Goal: Task Accomplishment & Management: Use online tool/utility

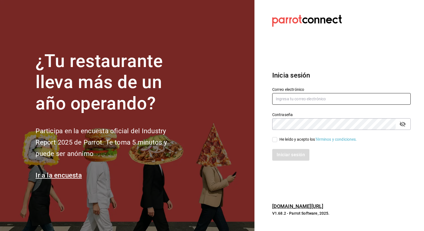
type input "[EMAIL_ADDRESS][PERSON_NAME][DOMAIN_NAME]"
click at [274, 141] on input "He leído y acepto los Términos y condiciones." at bounding box center [274, 139] width 5 height 5
checkbox input "true"
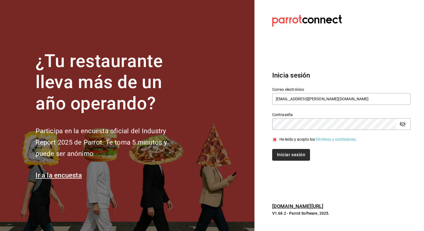
click at [281, 157] on button "Iniciar sesión" at bounding box center [291, 155] width 38 height 12
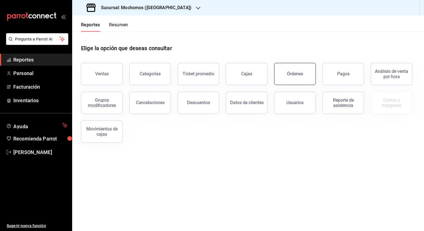
click at [294, 76] on div "Órdenes" at bounding box center [295, 73] width 16 height 5
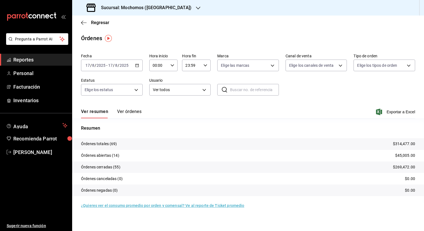
click at [112, 64] on input "17" at bounding box center [110, 65] width 5 height 4
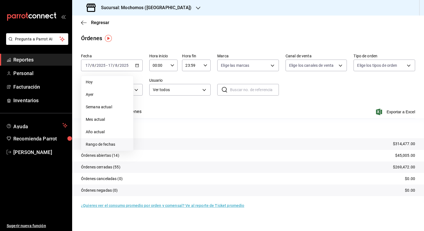
click at [99, 145] on span "Rango de fechas" at bounding box center [107, 145] width 43 height 6
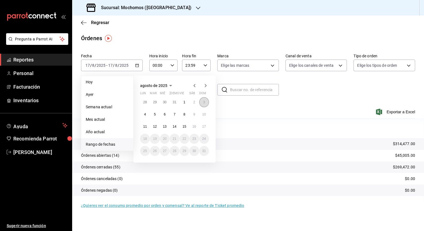
click at [203, 103] on button "3" at bounding box center [204, 102] width 10 height 10
click at [144, 114] on abbr "4" at bounding box center [145, 115] width 2 height 4
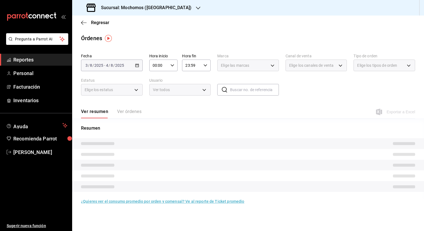
click at [166, 63] on input "00:00" at bounding box center [158, 65] width 19 height 11
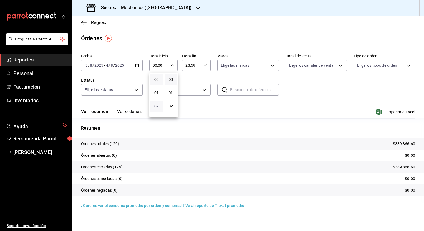
click at [154, 105] on span "02" at bounding box center [157, 106] width 6 height 4
type input "02:00"
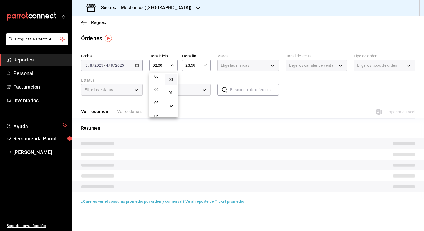
scroll to position [44, 0]
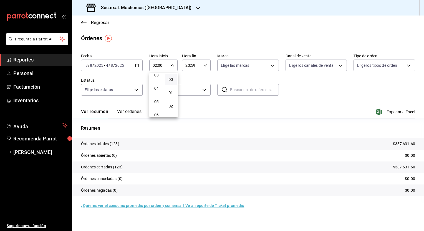
click at [154, 104] on span "05" at bounding box center [157, 102] width 6 height 4
type input "05:00"
click at [193, 66] on div at bounding box center [212, 115] width 424 height 231
click at [193, 66] on input "23:59" at bounding box center [191, 65] width 19 height 11
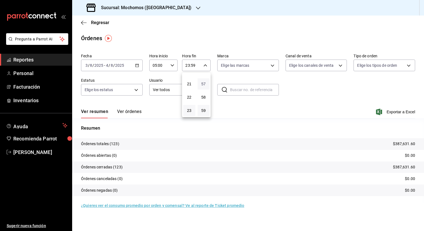
click at [206, 82] on span "57" at bounding box center [204, 84] width 6 height 4
type input "23:57"
click at [206, 82] on span "00" at bounding box center [204, 79] width 6 height 4
click at [185, 82] on button "21" at bounding box center [189, 84] width 12 height 11
type input "21:00"
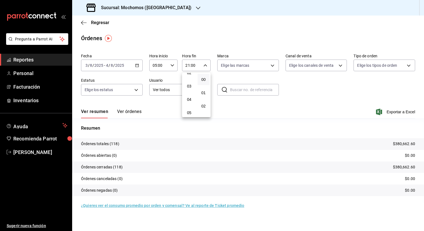
scroll to position [44, 0]
click at [193, 105] on button "05" at bounding box center [189, 101] width 12 height 11
type input "05:00"
click at [257, 103] on div at bounding box center [212, 115] width 424 height 231
click at [129, 112] on button "Ver órdenes" at bounding box center [129, 113] width 24 height 9
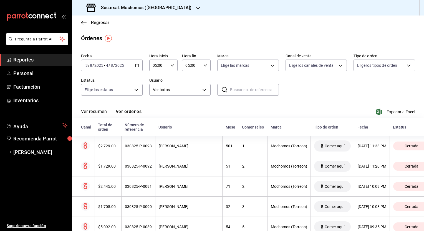
click at [90, 67] on input "8" at bounding box center [91, 65] width 3 height 4
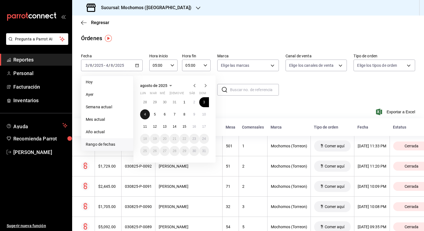
click at [146, 114] on button "4" at bounding box center [145, 115] width 10 height 10
click at [154, 115] on abbr "5" at bounding box center [155, 115] width 2 height 4
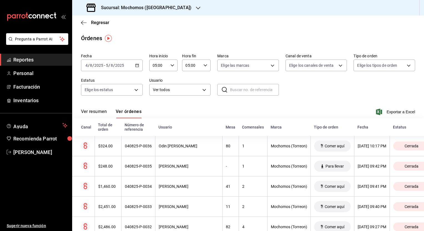
click at [87, 67] on input "4" at bounding box center [86, 65] width 3 height 4
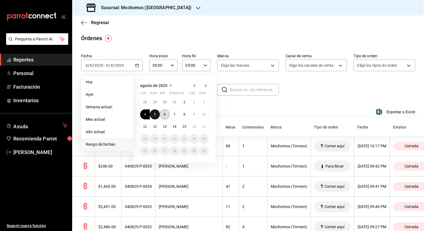
drag, startPoint x: 155, startPoint y: 113, endPoint x: 163, endPoint y: 116, distance: 7.6
click at [163, 116] on div "28 29 30 31 1 2 3 4 5 6 7 8 9 10 11 12 13 14 15 16 17 18 19 20 21 22 23 24 25 2…" at bounding box center [174, 126] width 69 height 59
click at [163, 116] on button "6" at bounding box center [165, 115] width 10 height 10
click at [156, 113] on button "5" at bounding box center [155, 115] width 10 height 10
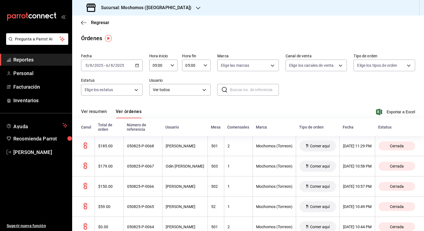
scroll to position [8, 0]
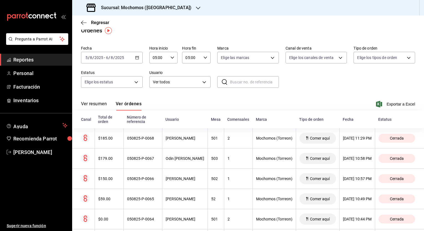
click at [112, 57] on input "8" at bounding box center [111, 57] width 3 height 4
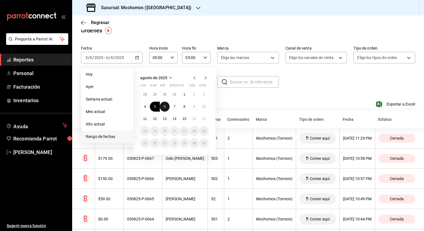
click at [166, 108] on button "6" at bounding box center [165, 107] width 10 height 10
click at [172, 109] on button "7" at bounding box center [175, 107] width 10 height 10
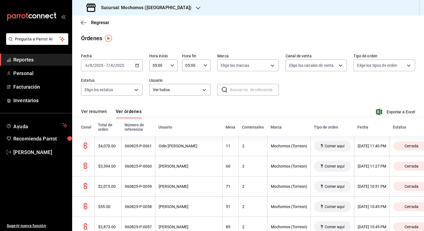
click at [101, 64] on input "2025" at bounding box center [98, 65] width 9 height 4
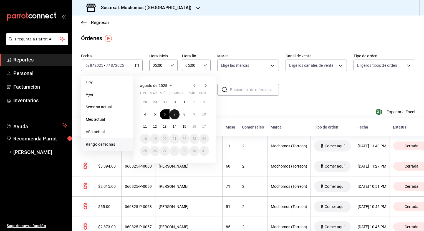
click at [174, 115] on abbr "7" at bounding box center [175, 115] width 2 height 4
click at [183, 114] on abbr "8" at bounding box center [184, 115] width 2 height 4
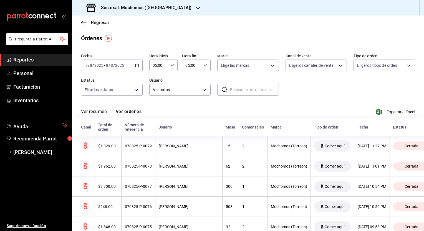
click at [123, 62] on div "[DATE] [DATE] - [DATE] [DATE]" at bounding box center [112, 66] width 62 height 12
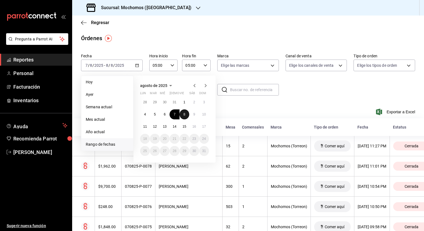
click at [182, 115] on button "8" at bounding box center [185, 115] width 10 height 10
click at [193, 116] on abbr "9" at bounding box center [194, 115] width 2 height 4
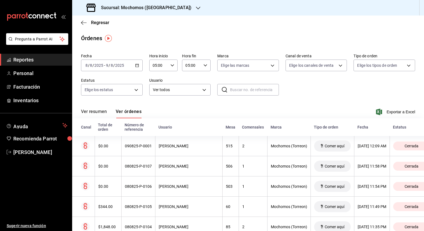
click at [119, 65] on input "2025" at bounding box center [119, 65] width 9 height 4
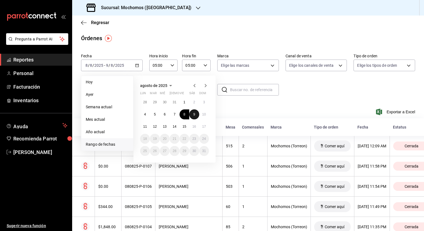
click at [195, 116] on abbr "9" at bounding box center [194, 115] width 2 height 4
click at [200, 116] on button "10" at bounding box center [204, 115] width 10 height 10
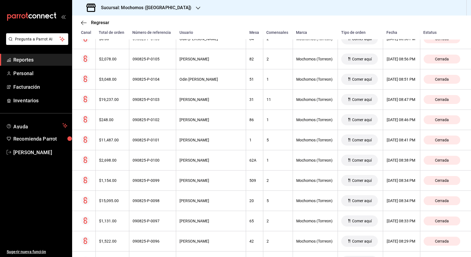
scroll to position [1030, 0]
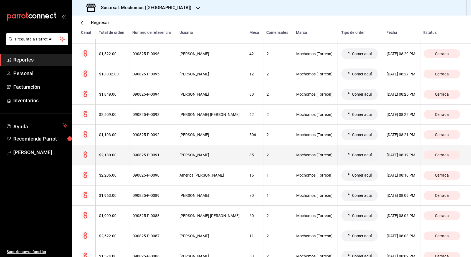
click at [424, 155] on div "Cerrada" at bounding box center [442, 155] width 37 height 9
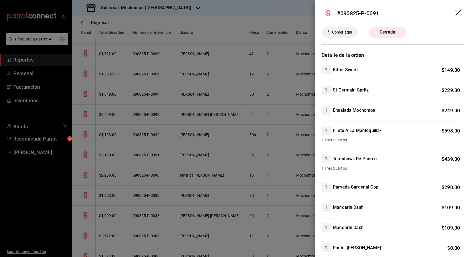
click at [424, 14] on icon "drag" at bounding box center [459, 13] width 7 height 7
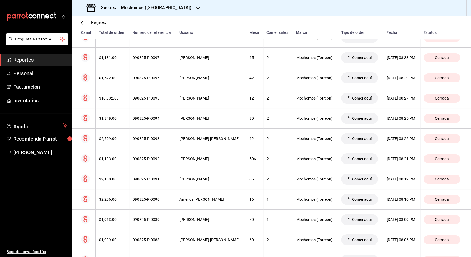
scroll to position [1023, 0]
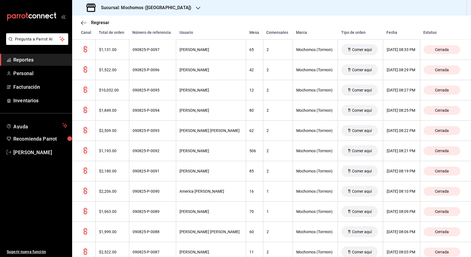
click at [424, 18] on div "Regresar Órdenes Fecha [DATE] [DATE] - [DATE] [DATE] Hora inicio 05:00 Hora ini…" at bounding box center [271, 137] width 399 height 242
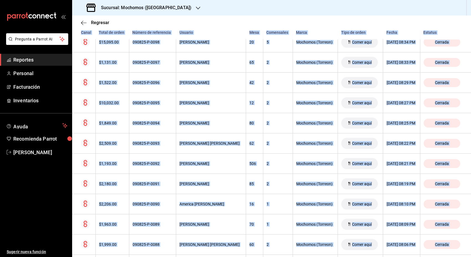
click at [424, 18] on div "Regresar Órdenes Fecha [DATE] [DATE] - [DATE] [DATE] Hora inicio 05:00 Hora ini…" at bounding box center [271, 137] width 399 height 242
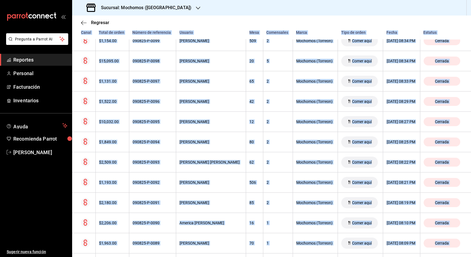
click at [424, 18] on div "Regresar Órdenes Fecha [DATE] [DATE] - [DATE] [DATE] Hora inicio 05:00 Hora ini…" at bounding box center [271, 137] width 399 height 242
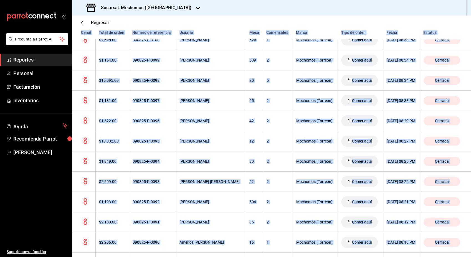
click at [424, 18] on div "Regresar Órdenes Fecha [DATE] [DATE] - [DATE] [DATE] Hora inicio 05:00 Hora ini…" at bounding box center [271, 137] width 399 height 242
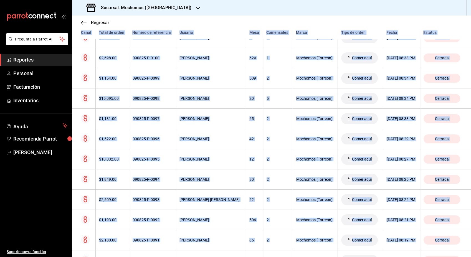
scroll to position [937, 0]
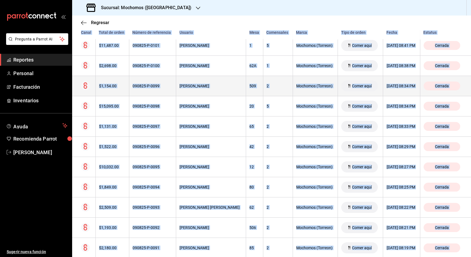
click at [424, 76] on th "Cerrada" at bounding box center [445, 86] width 51 height 20
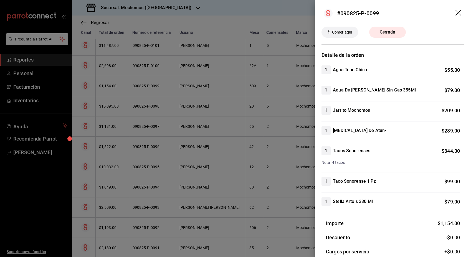
click at [424, 12] on icon "drag" at bounding box center [459, 13] width 7 height 7
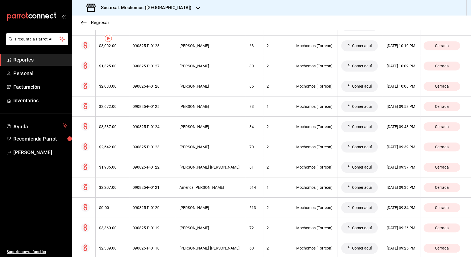
scroll to position [0, 0]
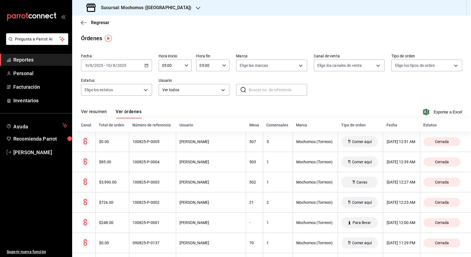
click at [117, 67] on input "2025" at bounding box center [121, 65] width 9 height 4
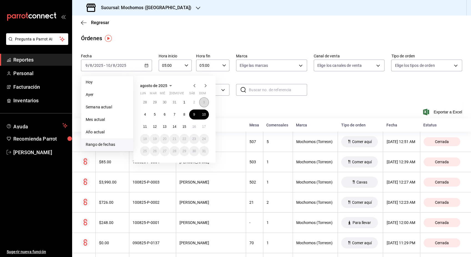
click at [203, 104] on abbr "3" at bounding box center [204, 102] width 2 height 4
click at [143, 112] on button "4" at bounding box center [145, 115] width 10 height 10
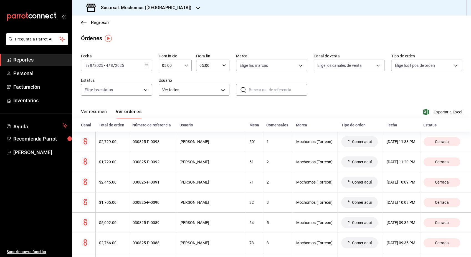
click at [127, 62] on div "[DATE] [DATE] - [DATE] [DATE]" at bounding box center [116, 66] width 71 height 12
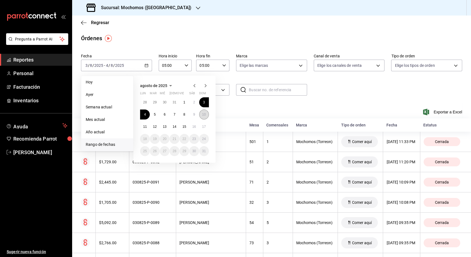
click at [202, 114] on abbr "10" at bounding box center [204, 115] width 4 height 4
click at [144, 128] on abbr "11" at bounding box center [145, 127] width 4 height 4
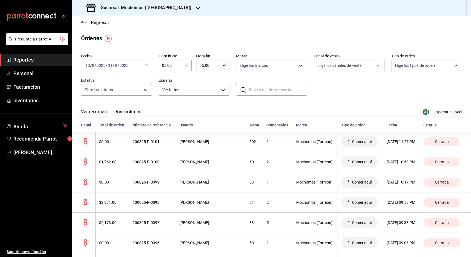
click at [103, 67] on input "2025" at bounding box center [100, 65] width 9 height 4
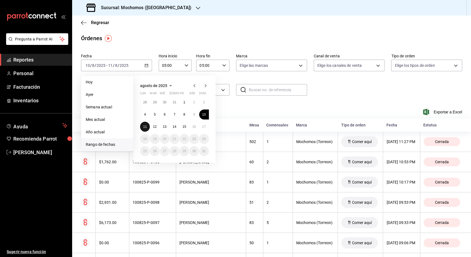
click at [143, 126] on button "11" at bounding box center [145, 127] width 10 height 10
click at [153, 125] on abbr "12" at bounding box center [155, 127] width 4 height 4
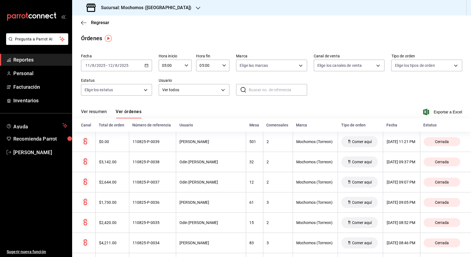
click at [108, 67] on input "12" at bounding box center [110, 65] width 5 height 4
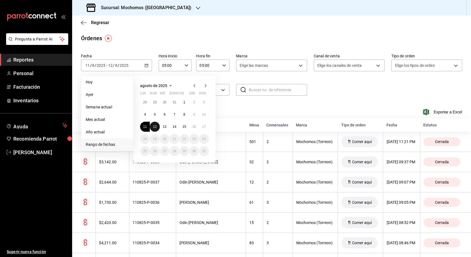
click at [155, 126] on abbr "12" at bounding box center [155, 127] width 4 height 4
click at [165, 127] on abbr "13" at bounding box center [165, 127] width 4 height 4
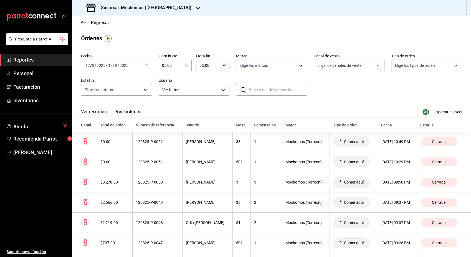
click at [113, 64] on span "/" at bounding box center [114, 65] width 2 height 4
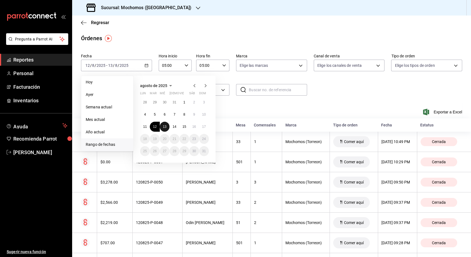
click at [164, 126] on abbr "13" at bounding box center [165, 127] width 4 height 4
click at [171, 126] on button "14" at bounding box center [175, 127] width 10 height 10
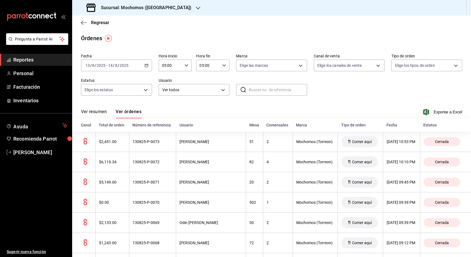
click at [87, 65] on input "13" at bounding box center [87, 65] width 5 height 4
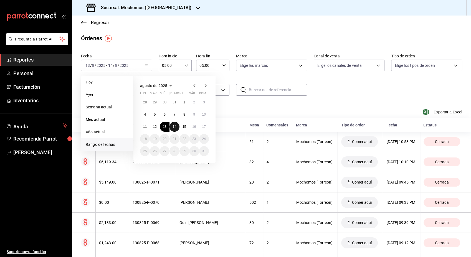
click at [174, 123] on button "14" at bounding box center [175, 127] width 10 height 10
click at [183, 125] on abbr "15" at bounding box center [185, 127] width 4 height 4
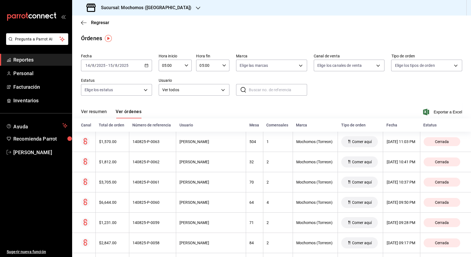
click at [109, 65] on input "15" at bounding box center [110, 65] width 5 height 4
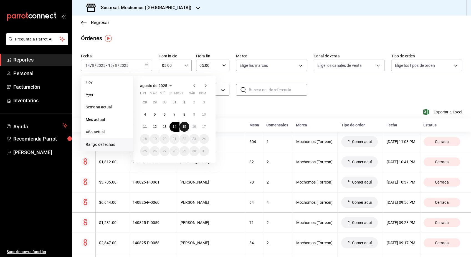
click at [182, 125] on button "15" at bounding box center [185, 127] width 10 height 10
click at [196, 128] on button "16" at bounding box center [194, 127] width 10 height 10
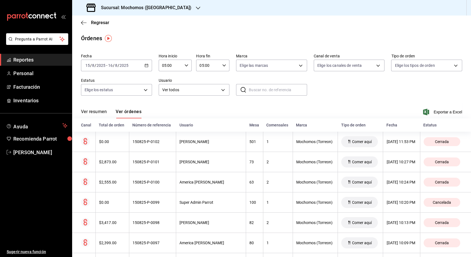
click at [95, 66] on span "/" at bounding box center [96, 65] width 2 height 4
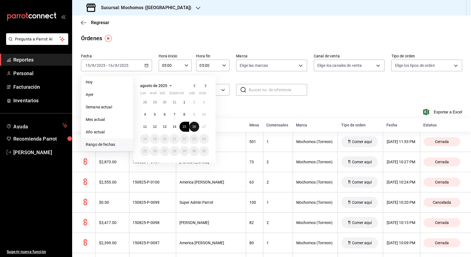
click at [195, 128] on abbr "16" at bounding box center [194, 127] width 4 height 4
click at [201, 128] on button "17" at bounding box center [204, 127] width 10 height 10
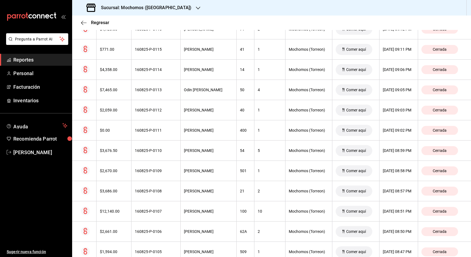
scroll to position [6, 0]
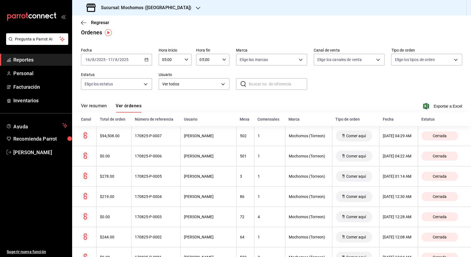
click at [117, 60] on input "8" at bounding box center [116, 59] width 3 height 4
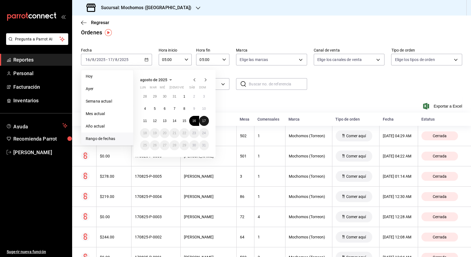
click at [207, 123] on button "17" at bounding box center [204, 121] width 10 height 10
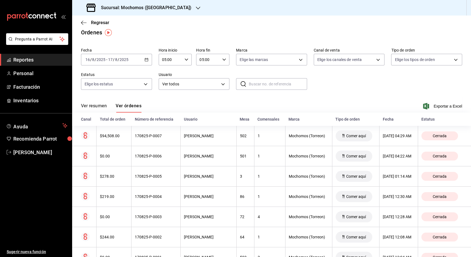
click at [239, 101] on div "Ver resumen Ver órdenes Exportar a Excel" at bounding box center [271, 105] width 381 height 16
click at [130, 59] on div "[DATE] [DATE] - [DATE] [DATE]" at bounding box center [116, 60] width 71 height 12
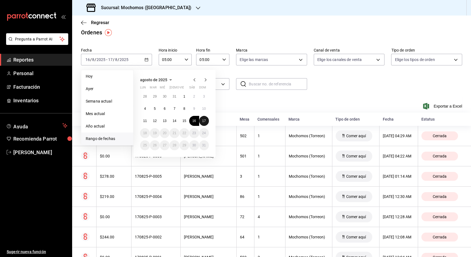
click at [204, 120] on abbr "17" at bounding box center [204, 121] width 4 height 4
click at [205, 121] on div "28 29 30 31 1 2 3 4 5 6 7 8 9 10 11 12 13 14 15 16 17 18 19 20 21 22 23 24 25 2…" at bounding box center [174, 121] width 69 height 59
click at [205, 121] on abbr "17" at bounding box center [204, 121] width 4 height 4
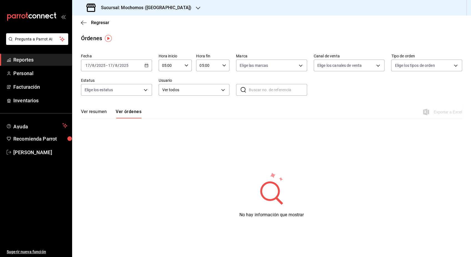
click at [103, 63] on input "2025" at bounding box center [100, 65] width 9 height 4
click at [269, 116] on div "Ver resumen Ver órdenes Exportar a Excel" at bounding box center [271, 110] width 381 height 16
click at [139, 63] on div "[DATE] [DATE] - [DATE] [DATE]" at bounding box center [116, 66] width 71 height 12
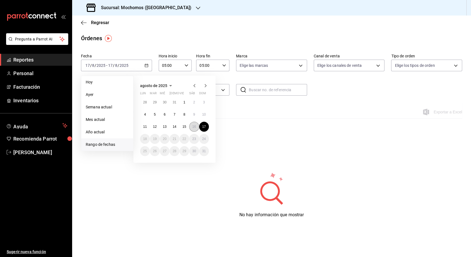
click at [194, 129] on button "16" at bounding box center [194, 127] width 10 height 10
click at [204, 128] on abbr "17" at bounding box center [204, 127] width 4 height 4
